Goal: Information Seeking & Learning: Learn about a topic

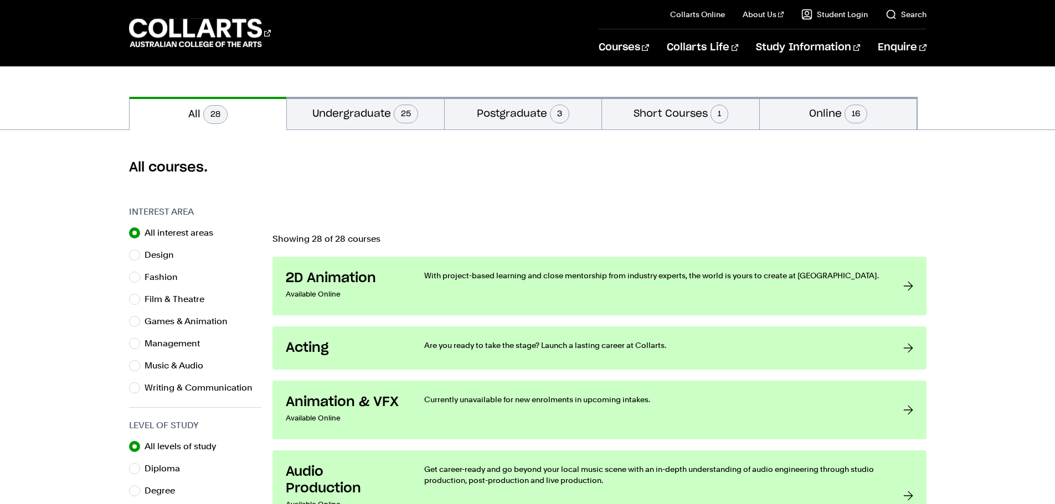
scroll to position [221, 0]
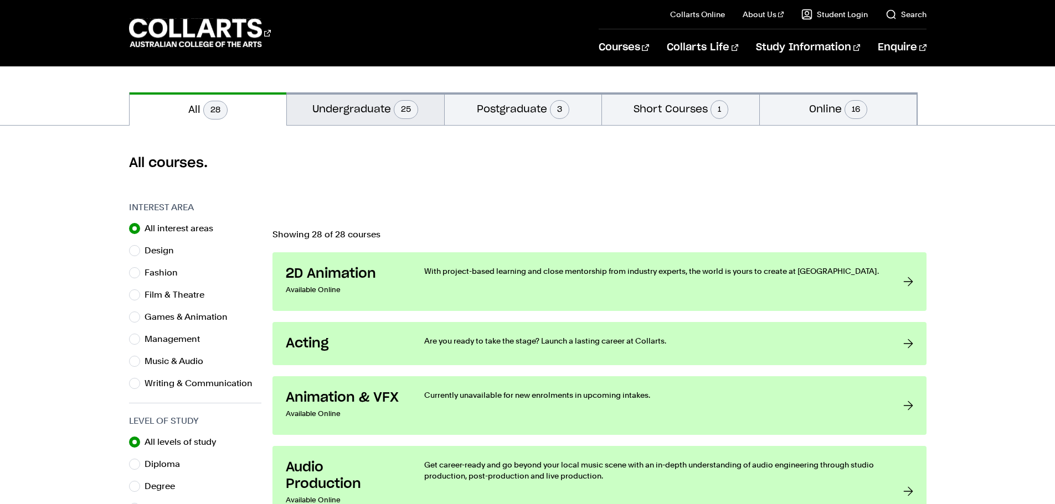
click at [353, 111] on button "Undergraduate 25" at bounding box center [365, 108] width 157 height 33
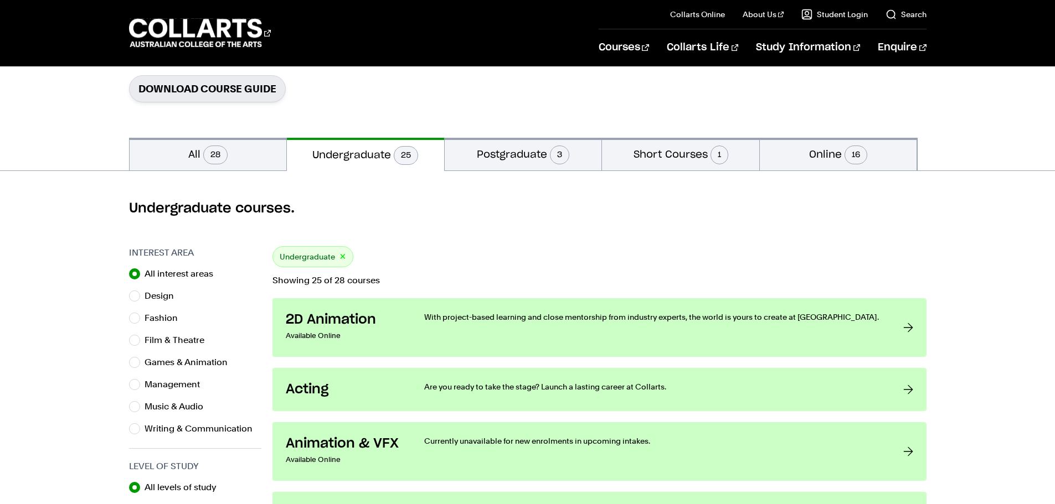
scroll to position [166, 0]
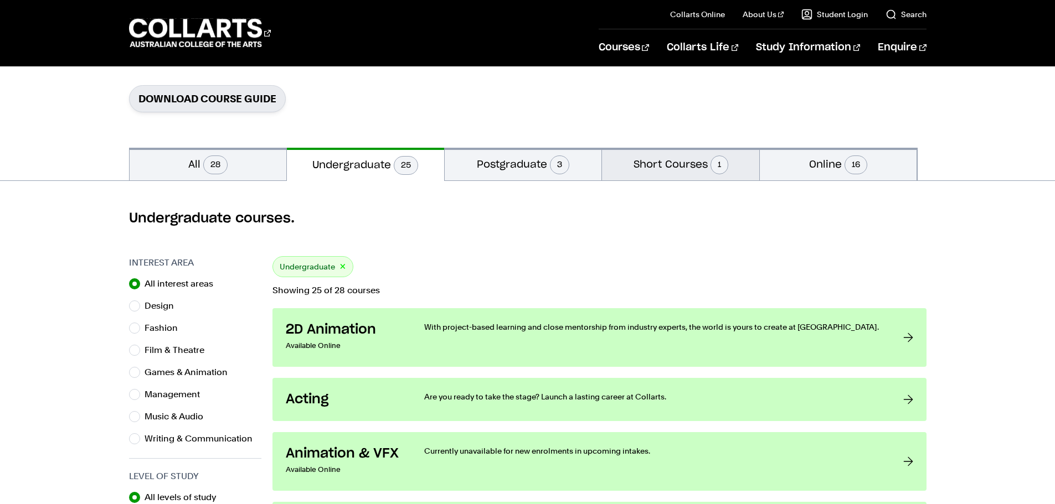
click at [634, 174] on button "Short Courses 1" at bounding box center [680, 164] width 157 height 33
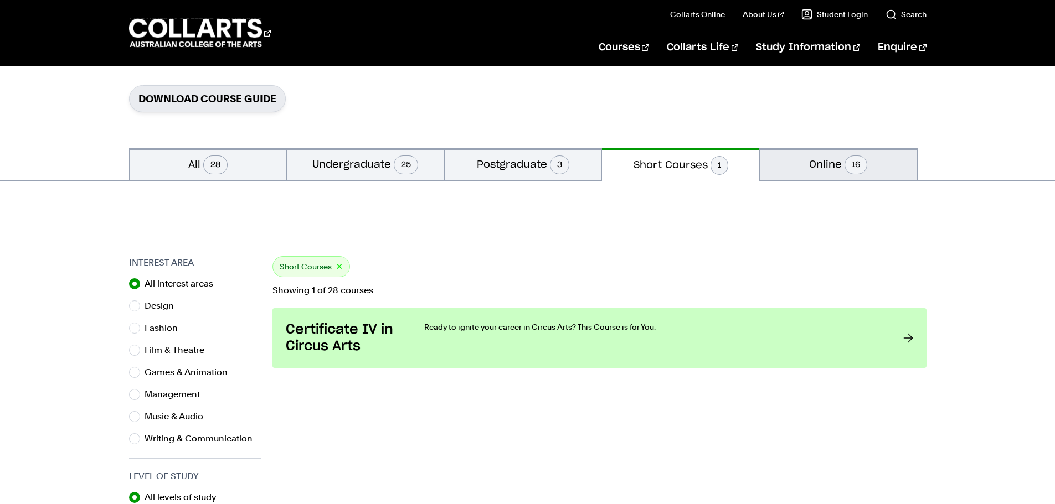
click at [777, 162] on button "Online 16" at bounding box center [838, 164] width 157 height 33
radio input "false"
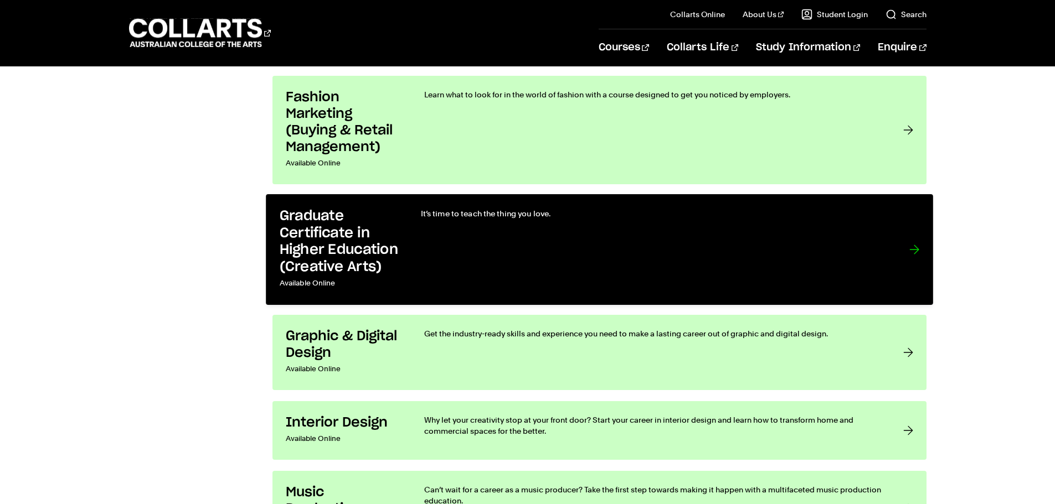
scroll to position [1495, 0]
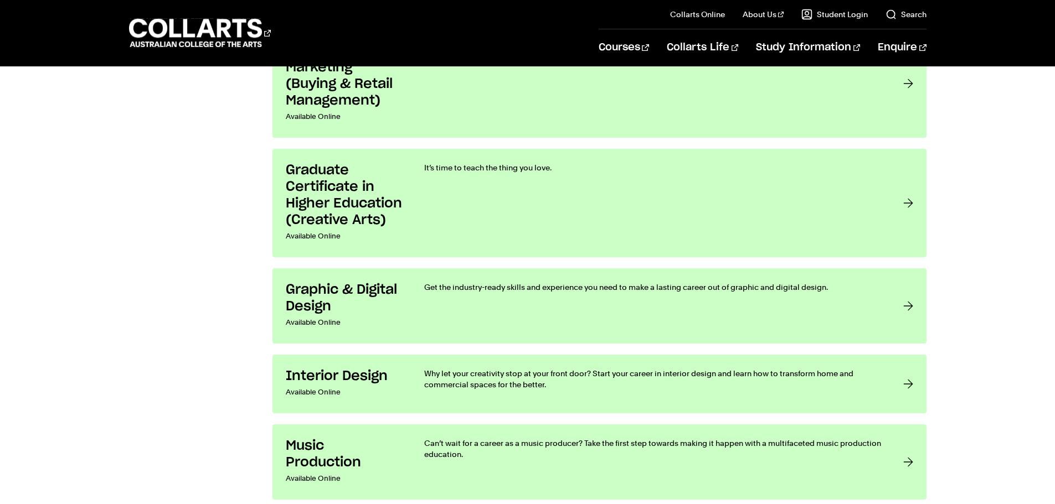
drag, startPoint x: 221, startPoint y: 335, endPoint x: 235, endPoint y: 226, distance: 109.9
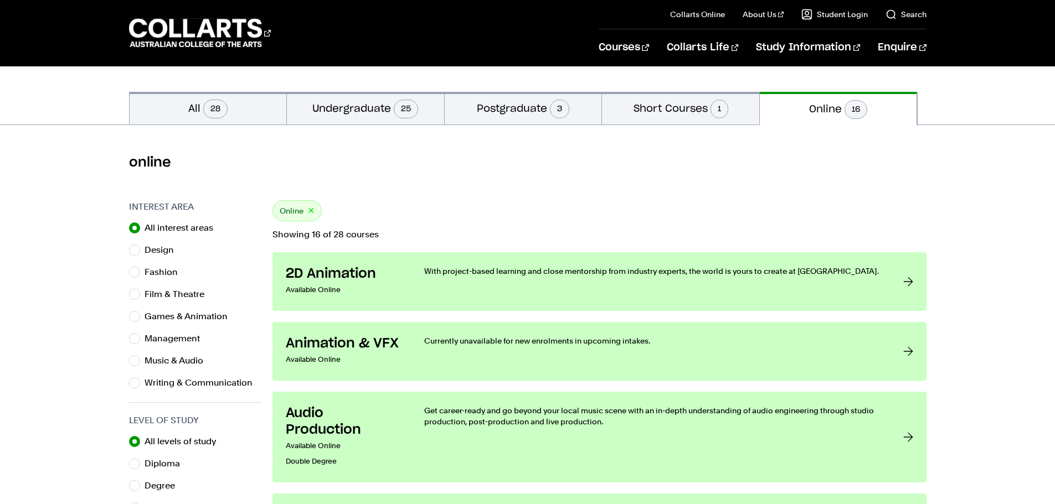
scroll to position [0, 0]
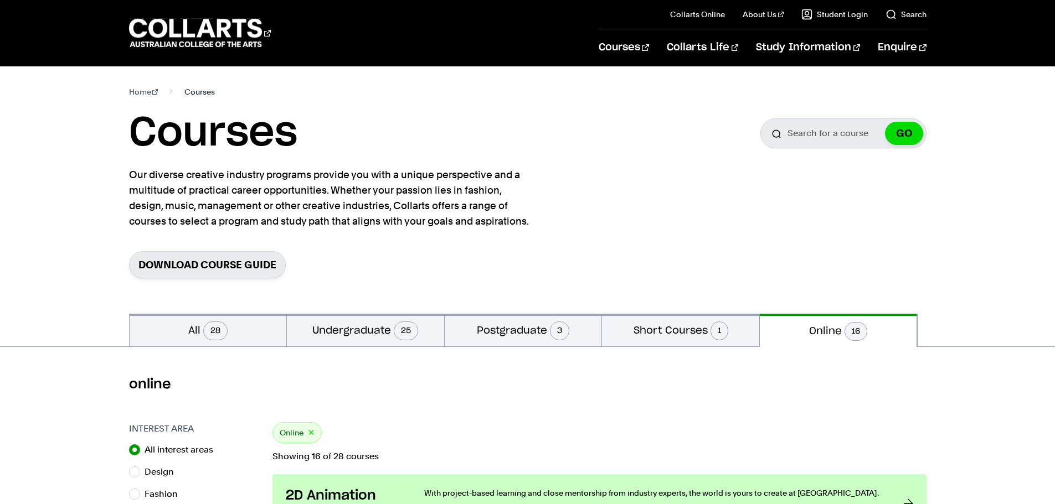
drag, startPoint x: 236, startPoint y: 209, endPoint x: 193, endPoint y: 90, distance: 127.0
click at [216, 328] on span "28" at bounding box center [215, 331] width 24 height 19
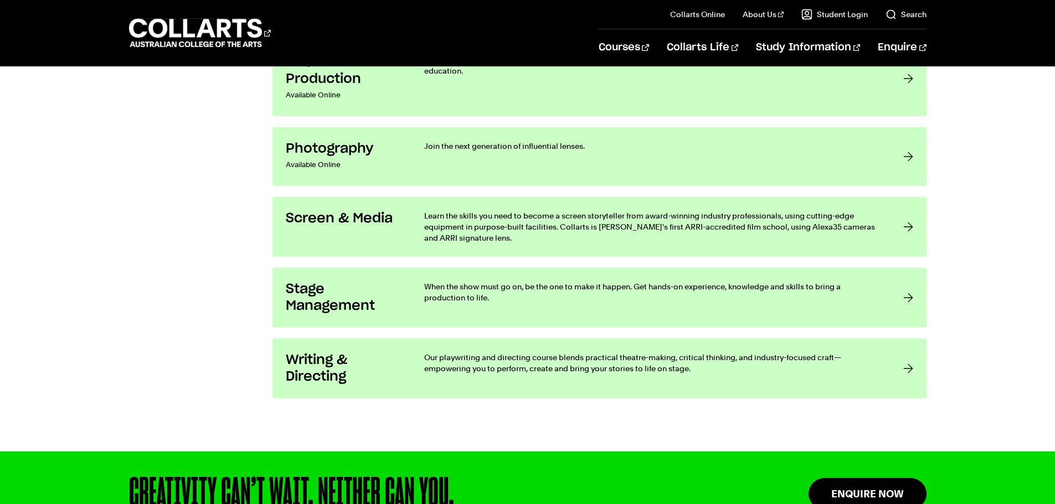
scroll to position [2325, 0]
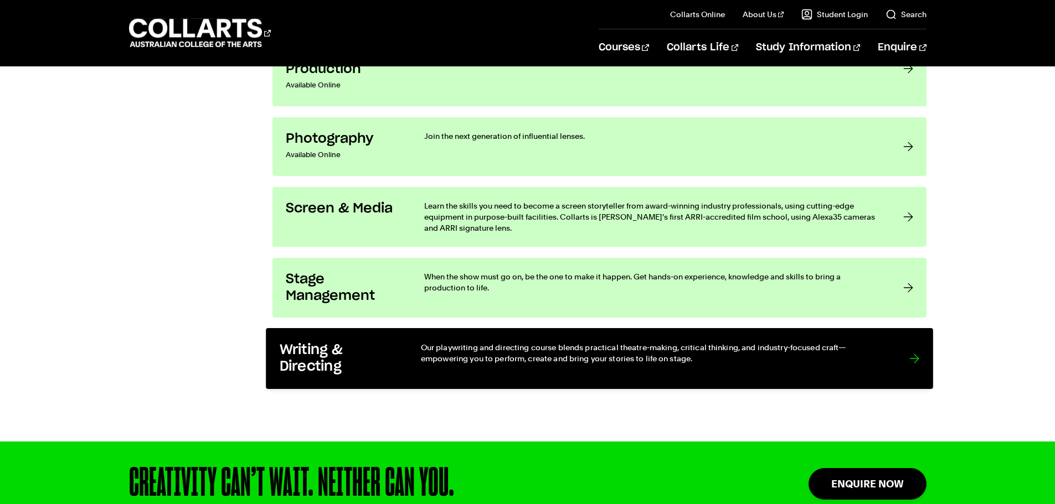
click at [279, 370] on h3 "Writing & Directing" at bounding box center [338, 359] width 118 height 34
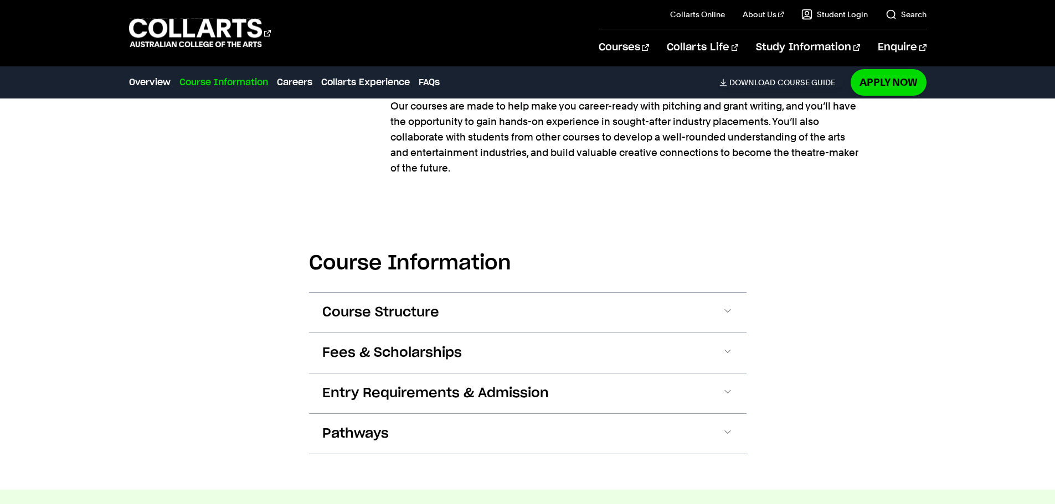
scroll to position [1107, 0]
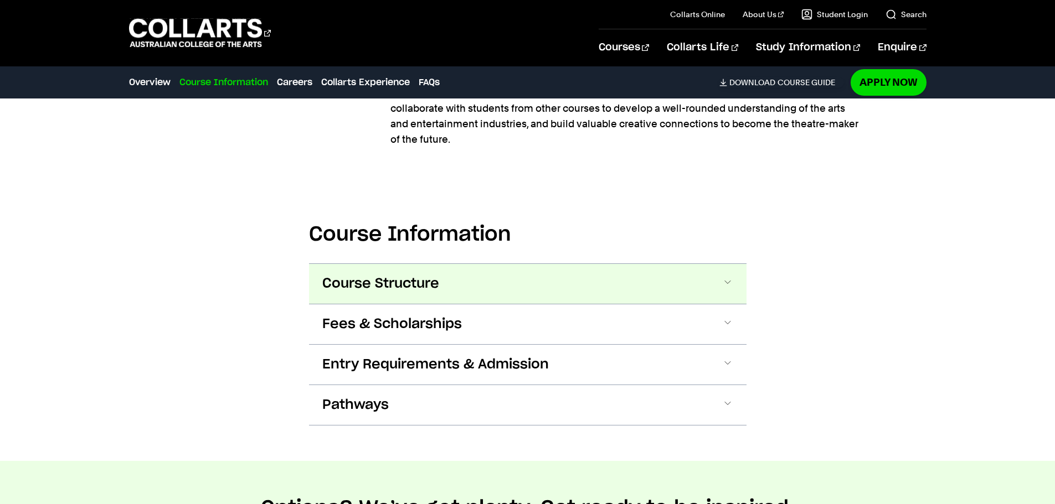
click at [332, 275] on span "Course Structure" at bounding box center [380, 284] width 117 height 18
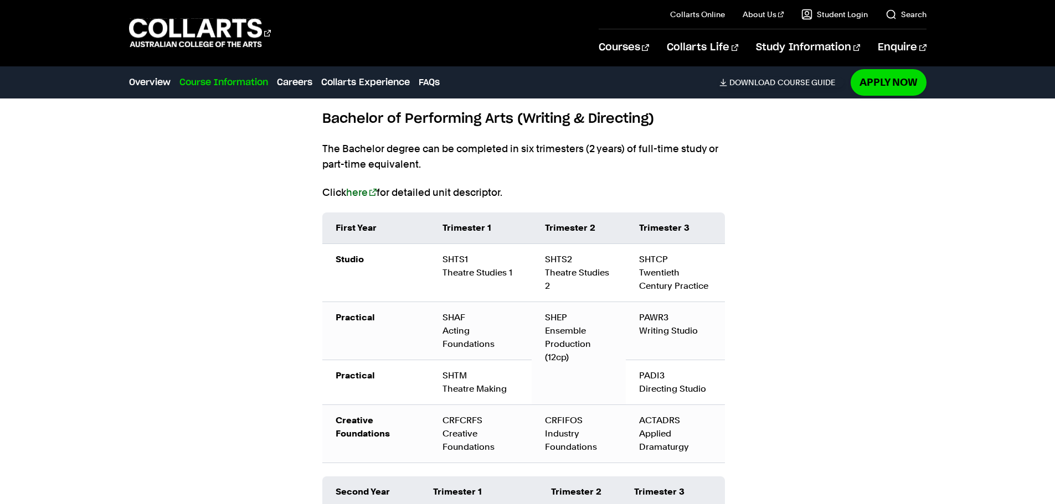
scroll to position [1265, 0]
